Goal: Information Seeking & Learning: Learn about a topic

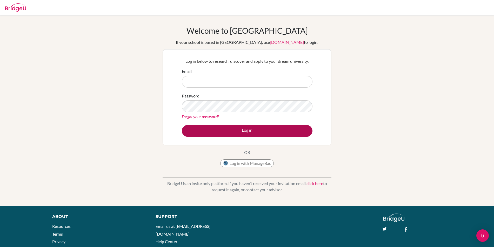
type input "jen+michael@bridge-u.com"
click at [206, 131] on button "Log in" at bounding box center [247, 131] width 131 height 12
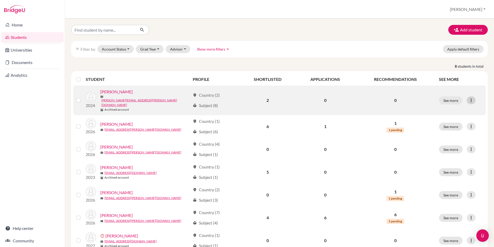
click at [475, 98] on div at bounding box center [471, 101] width 9 height 8
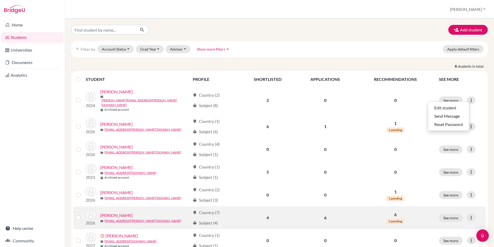
click at [118, 213] on link "McLintock, James" at bounding box center [116, 216] width 32 height 6
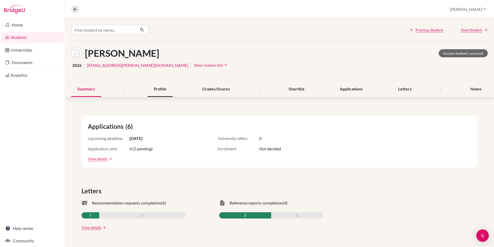
click at [163, 90] on div "Profile" at bounding box center [159, 89] width 25 height 15
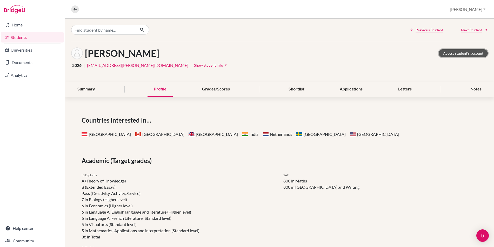
click at [463, 55] on link "Access student's account" at bounding box center [463, 53] width 49 height 8
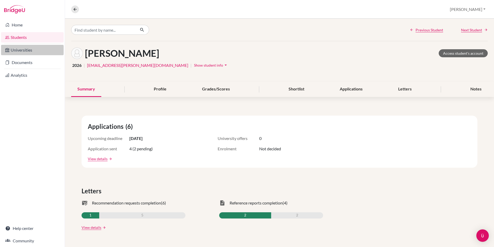
click at [37, 51] on link "Universities" at bounding box center [32, 50] width 63 height 10
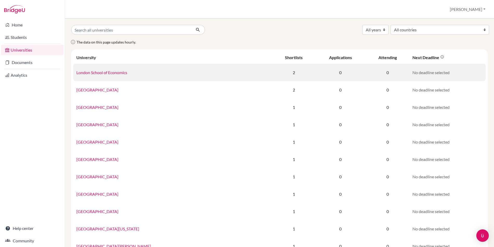
click at [115, 71] on link "London School of Economics" at bounding box center [101, 72] width 51 height 5
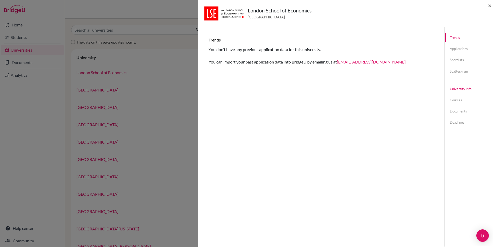
click at [461, 88] on link "University info" at bounding box center [469, 89] width 49 height 9
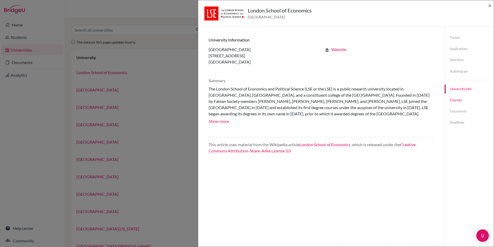
click at [453, 102] on link "Courses" at bounding box center [469, 100] width 49 height 9
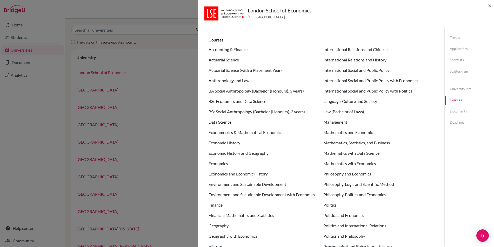
click at [96, 8] on div "London School of Economics United Kingdom × Trends You don’t have any previous …" at bounding box center [247, 123] width 494 height 247
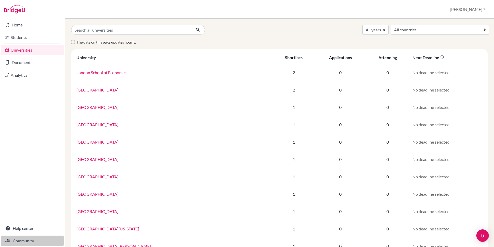
click at [23, 241] on link "Community" at bounding box center [32, 241] width 63 height 10
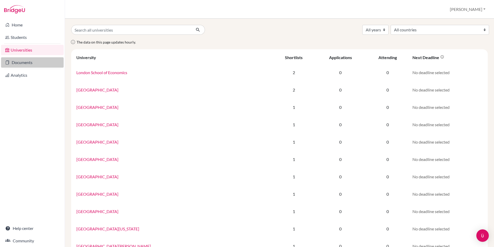
click at [22, 63] on link "Documents" at bounding box center [32, 62] width 63 height 10
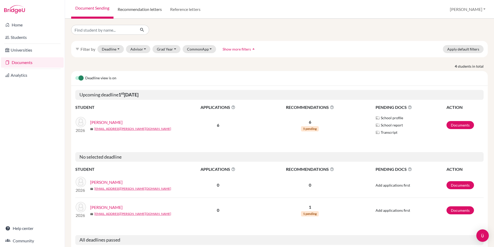
click at [131, 10] on link "Recommendation letters" at bounding box center [139, 9] width 52 height 19
